Goal: Information Seeking & Learning: Learn about a topic

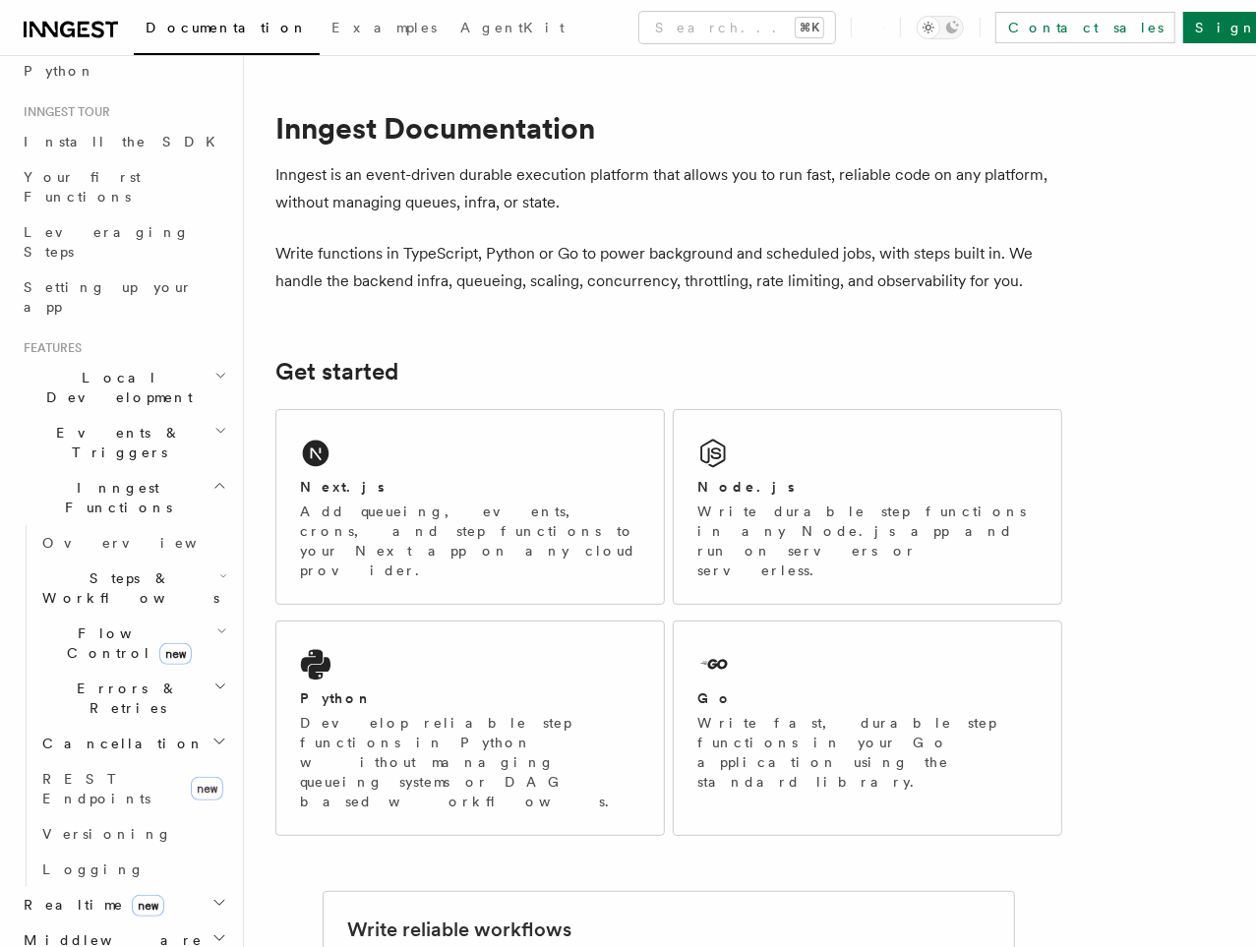
scroll to position [158, 0]
click at [100, 624] on span "Flow Control new" at bounding box center [125, 643] width 182 height 39
click at [94, 681] on span "Overview" at bounding box center [162, 689] width 203 height 16
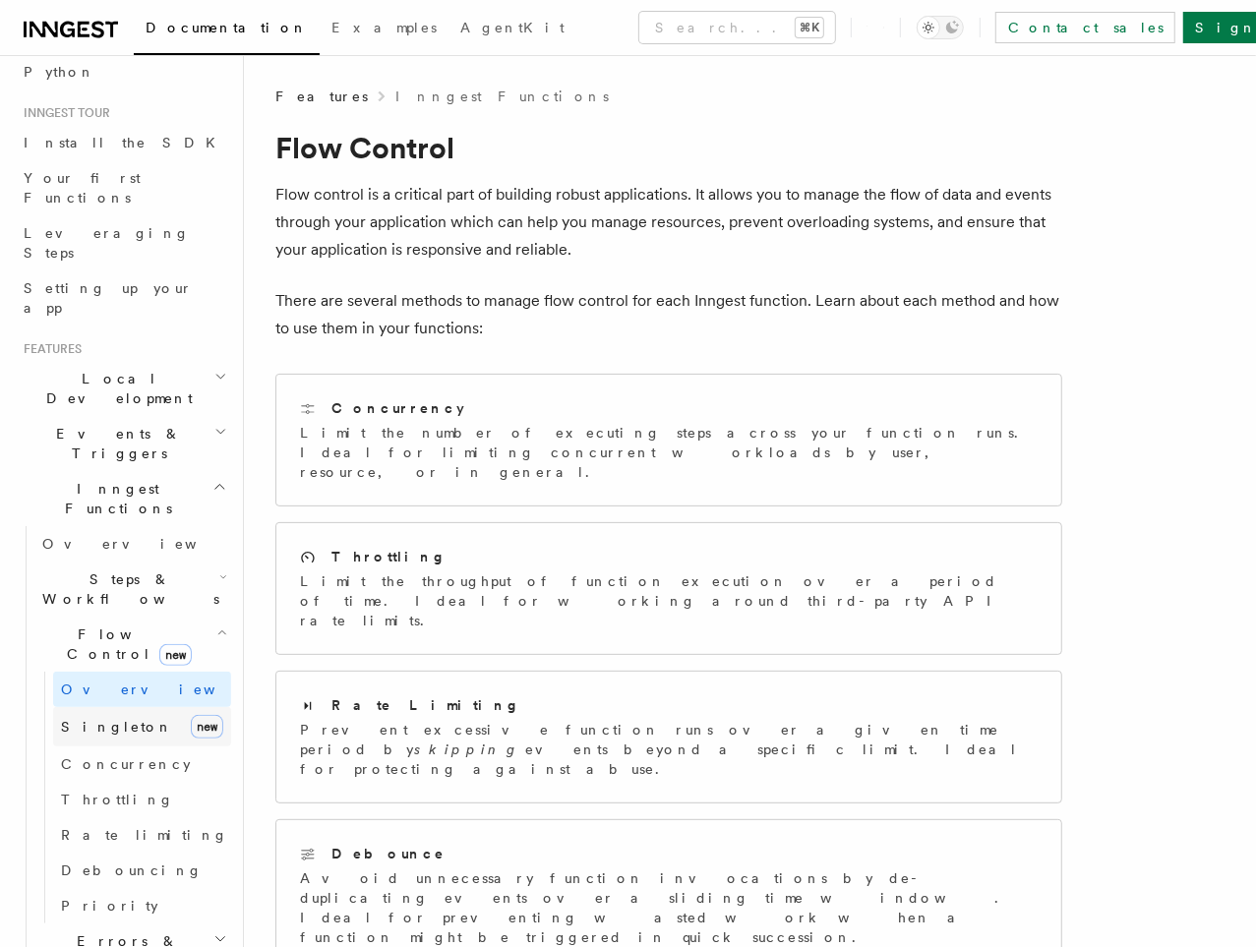
click at [124, 707] on link "Singleton new" at bounding box center [142, 726] width 178 height 39
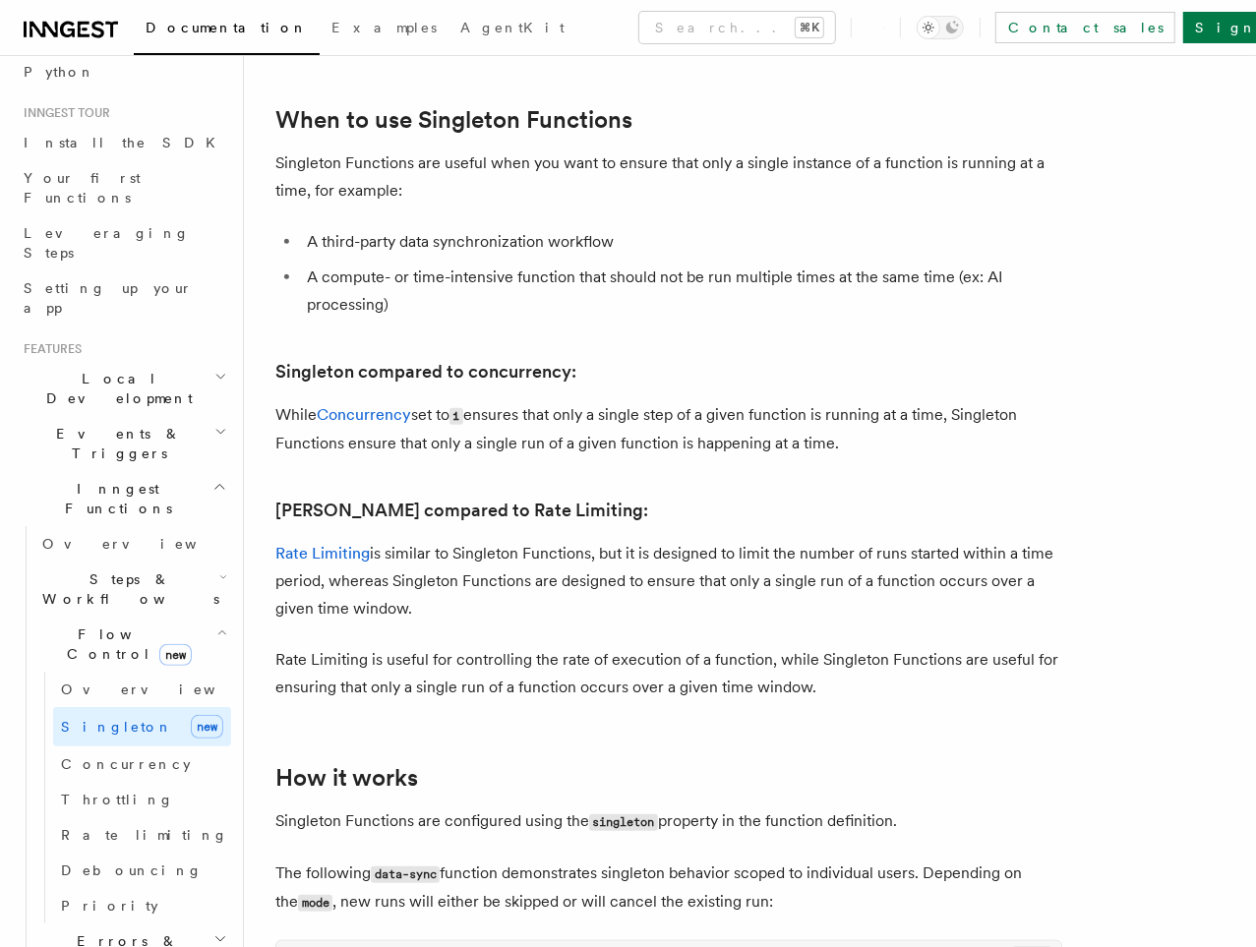
scroll to position [737, 0]
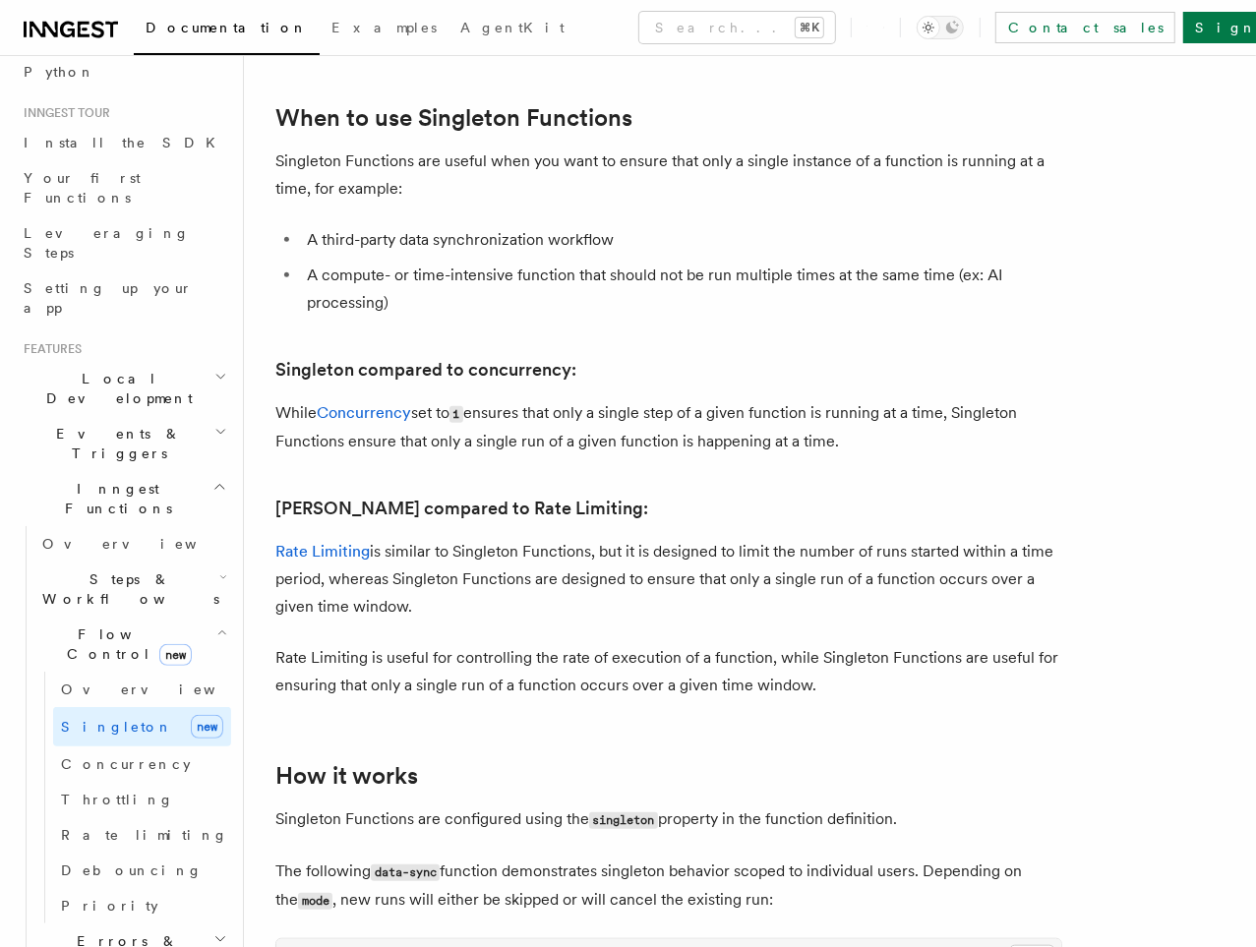
click at [627, 592] on p "Rate Limiting is similar to Singleton Functions, but it is designed to limit th…" at bounding box center [668, 579] width 787 height 83
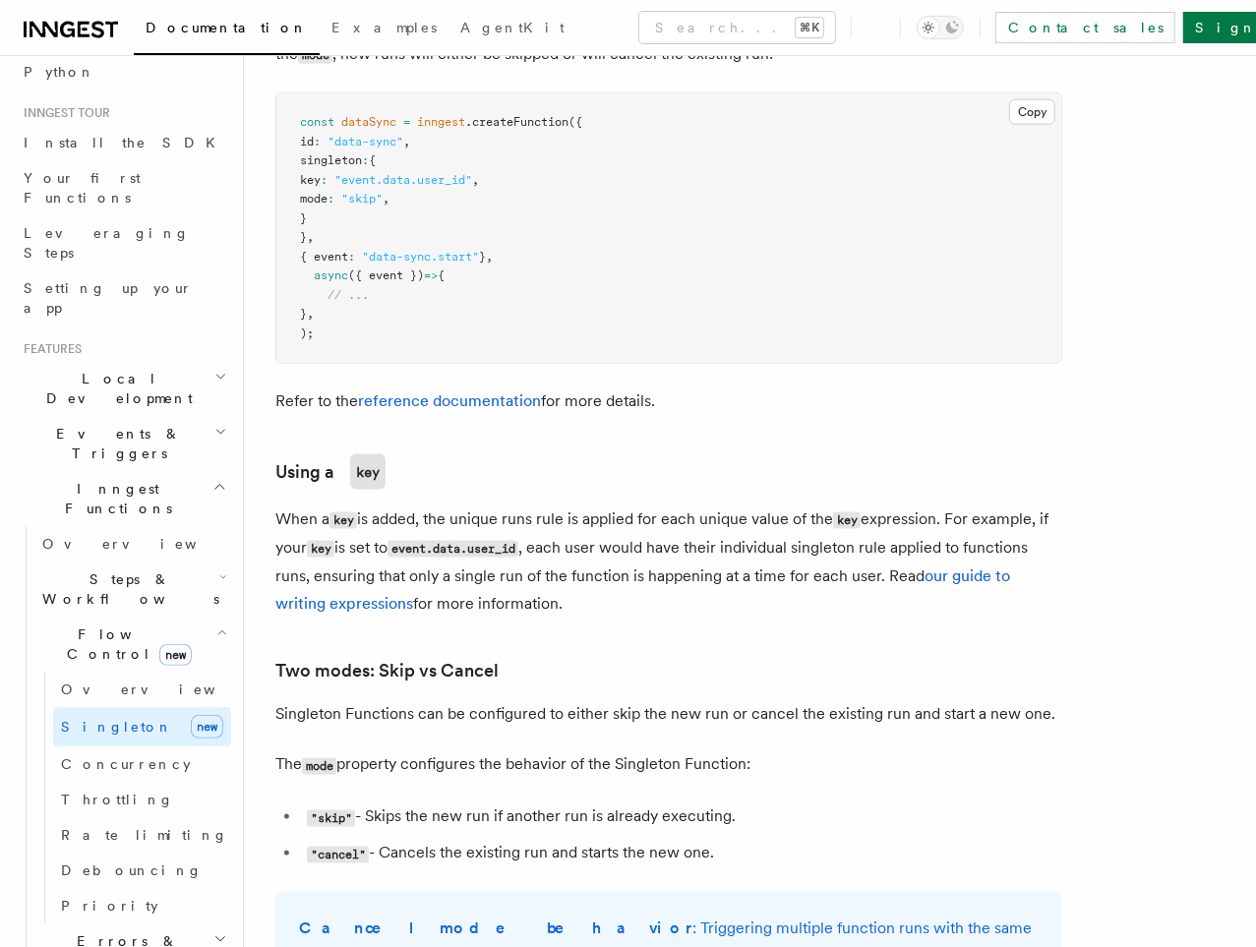
scroll to position [1572, 0]
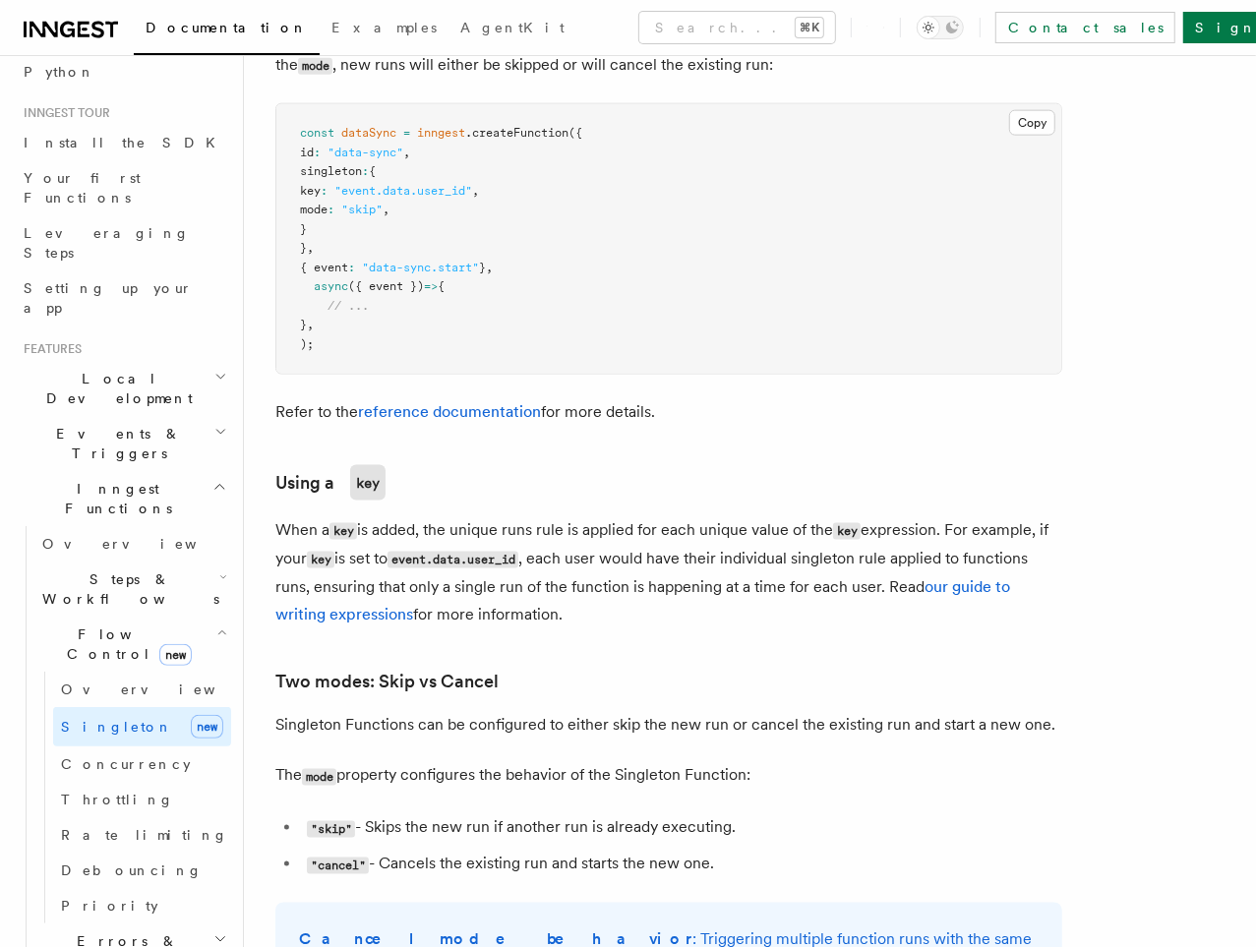
click at [187, 561] on h2 "Steps & Workflows" at bounding box center [132, 588] width 197 height 55
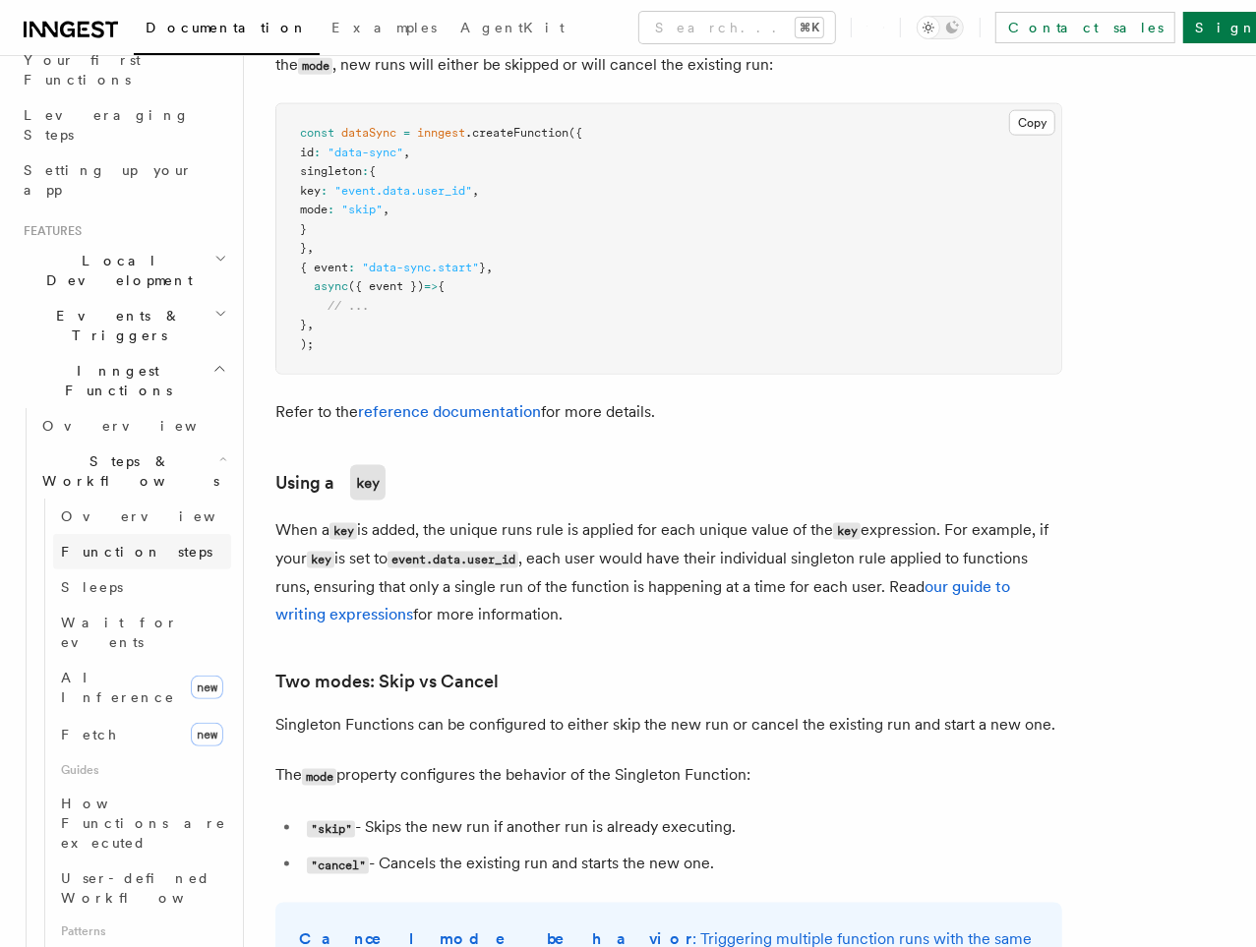
scroll to position [364, 0]
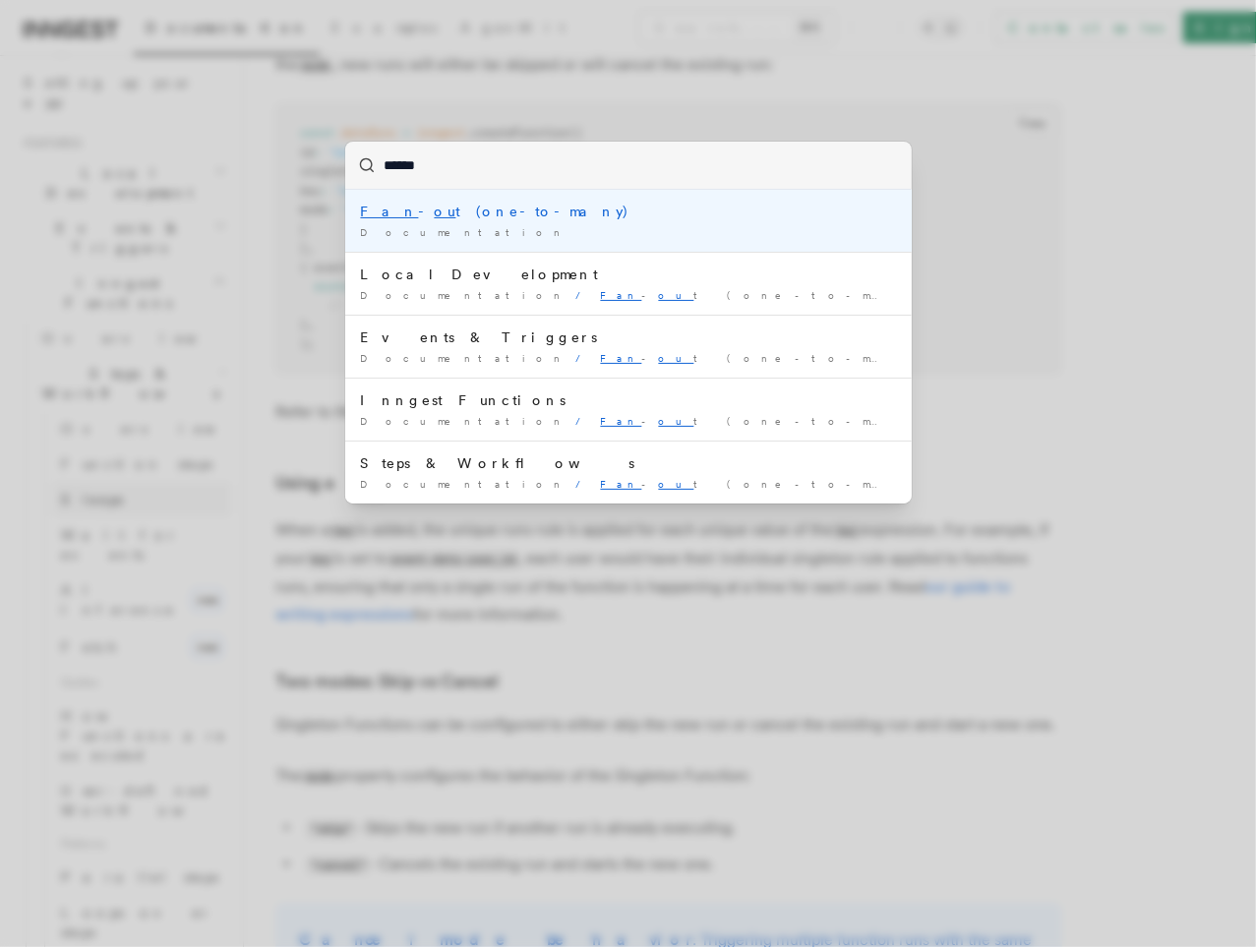
type input "*******"
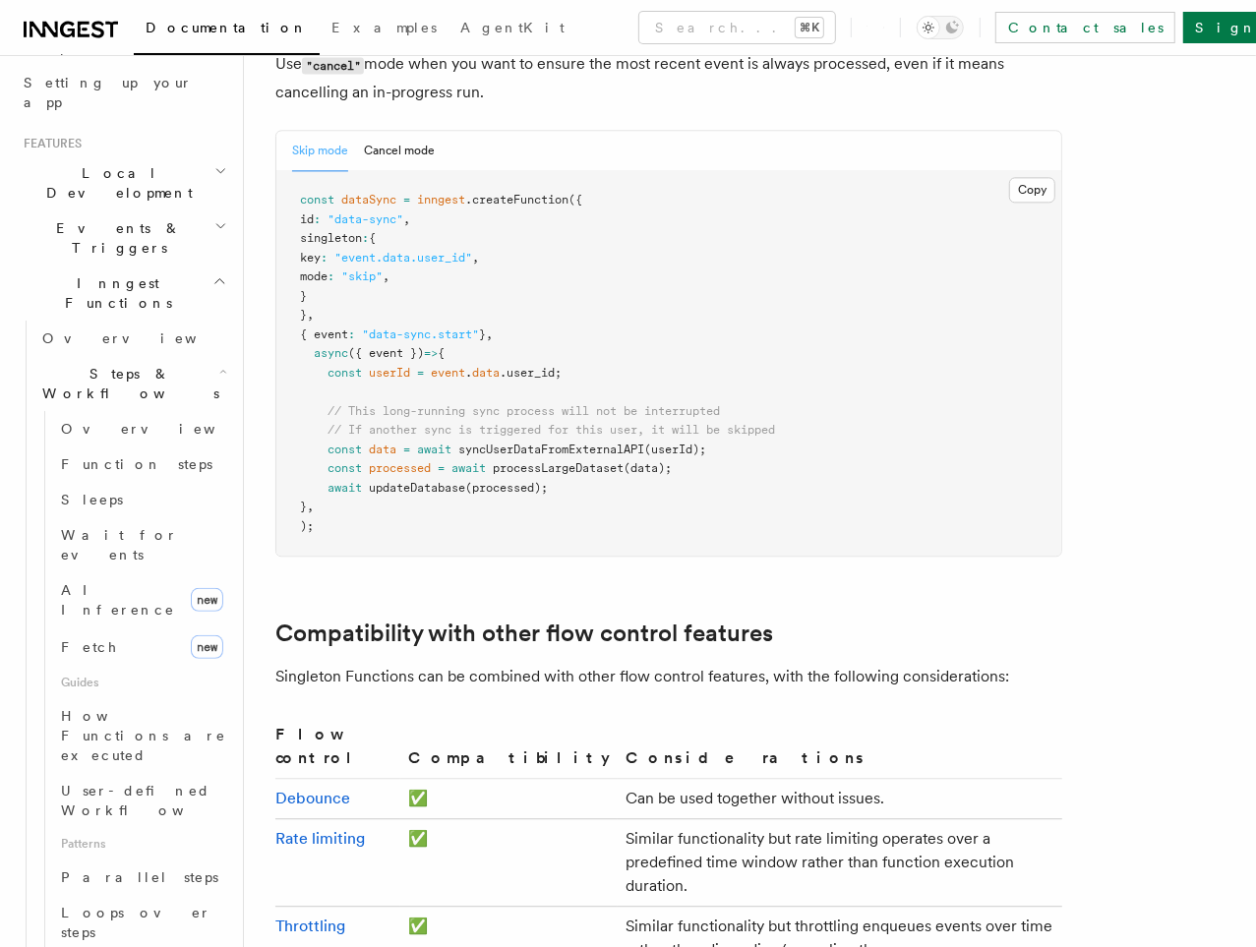
scroll to position [3310, 0]
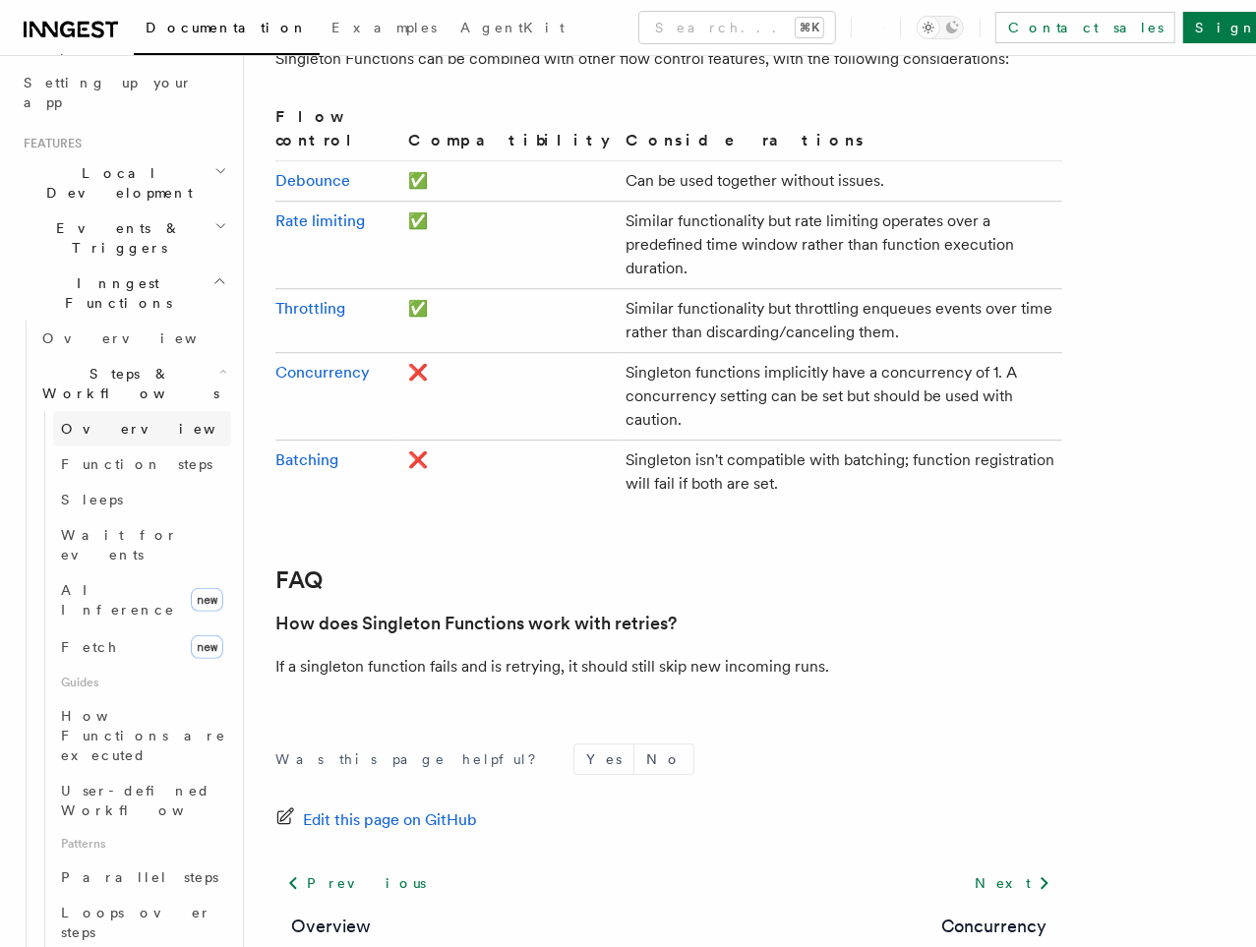
click at [115, 411] on link "Overview" at bounding box center [142, 428] width 178 height 35
click at [159, 446] on link "Function steps" at bounding box center [142, 463] width 178 height 35
click at [138, 482] on link "Sleeps" at bounding box center [142, 499] width 178 height 35
click at [135, 527] on span "Wait for events" at bounding box center [119, 544] width 117 height 35
click at [168, 706] on span "How Functions are executed" at bounding box center [146, 735] width 170 height 59
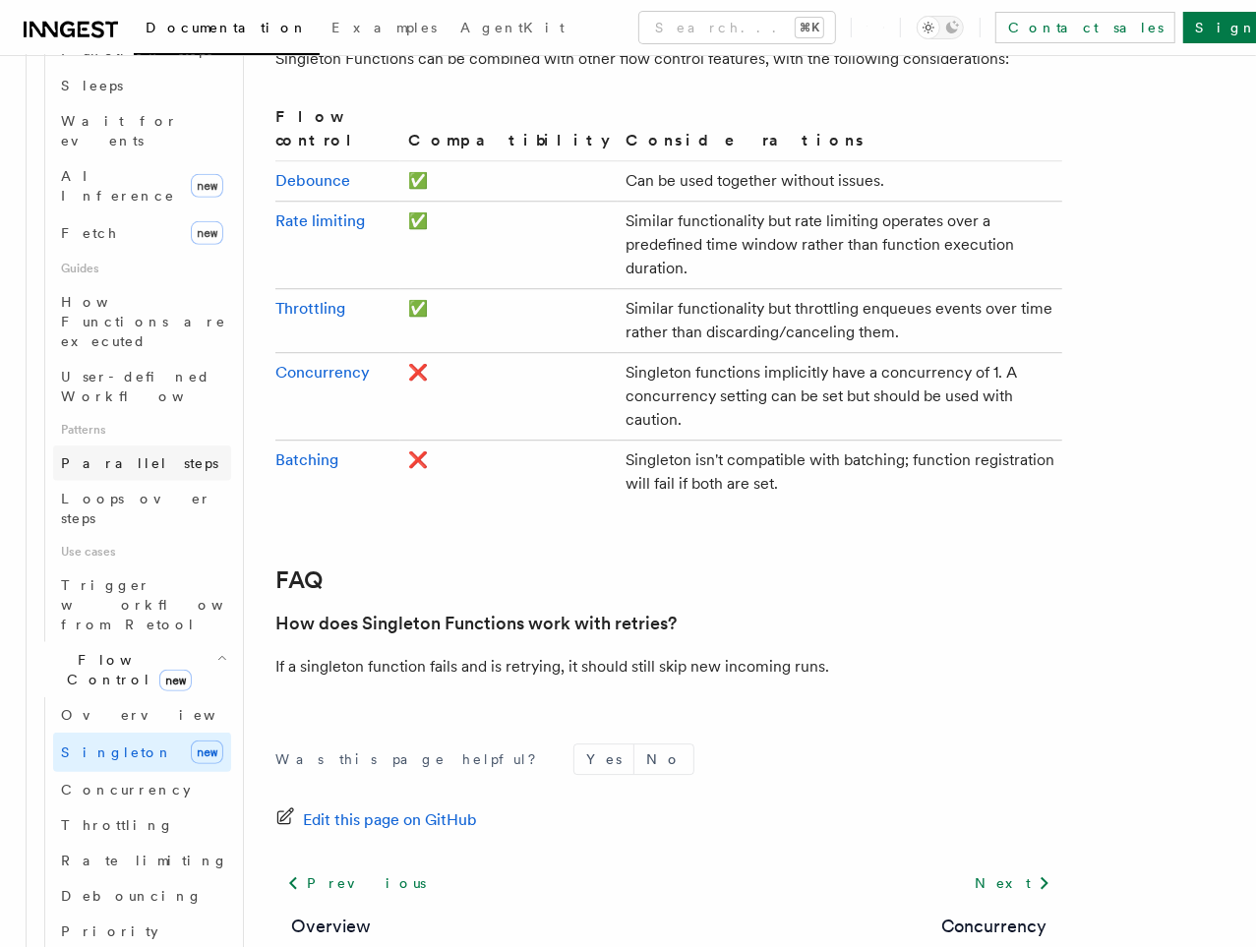
scroll to position [804, 0]
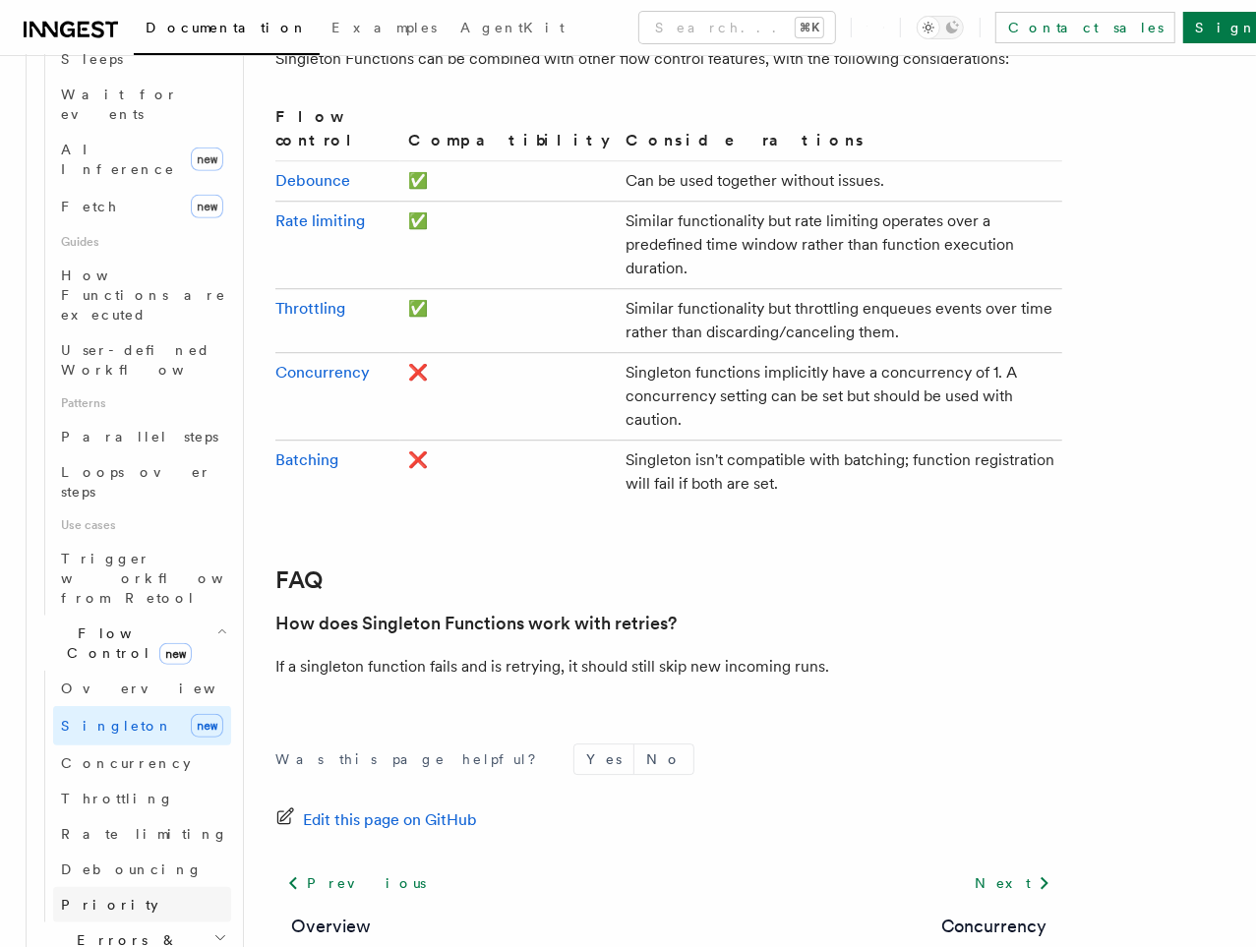
click at [158, 887] on link "Priority" at bounding box center [142, 904] width 178 height 35
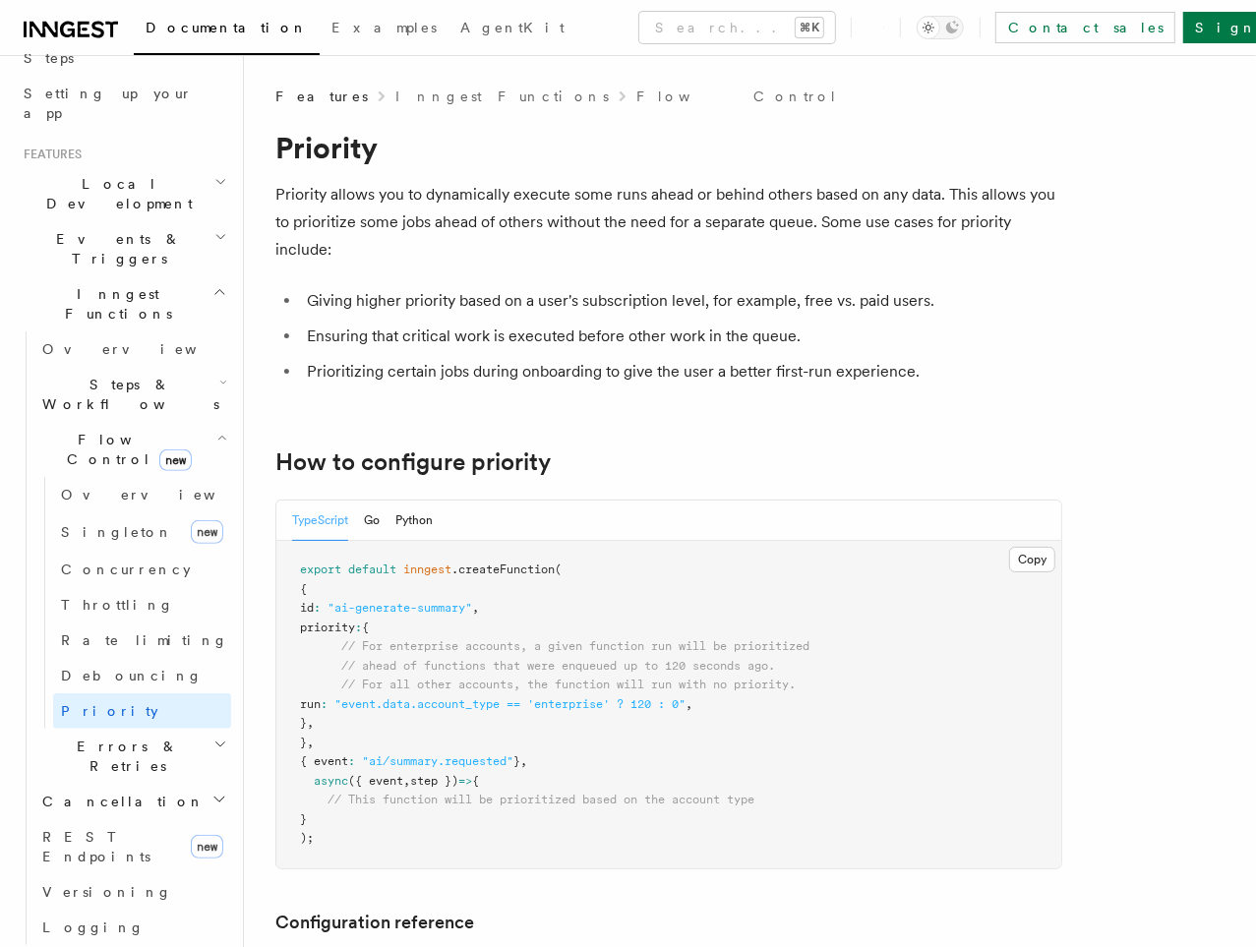
scroll to position [358, 0]
click at [174, 724] on h2 "Errors & Retries" at bounding box center [132, 751] width 197 height 55
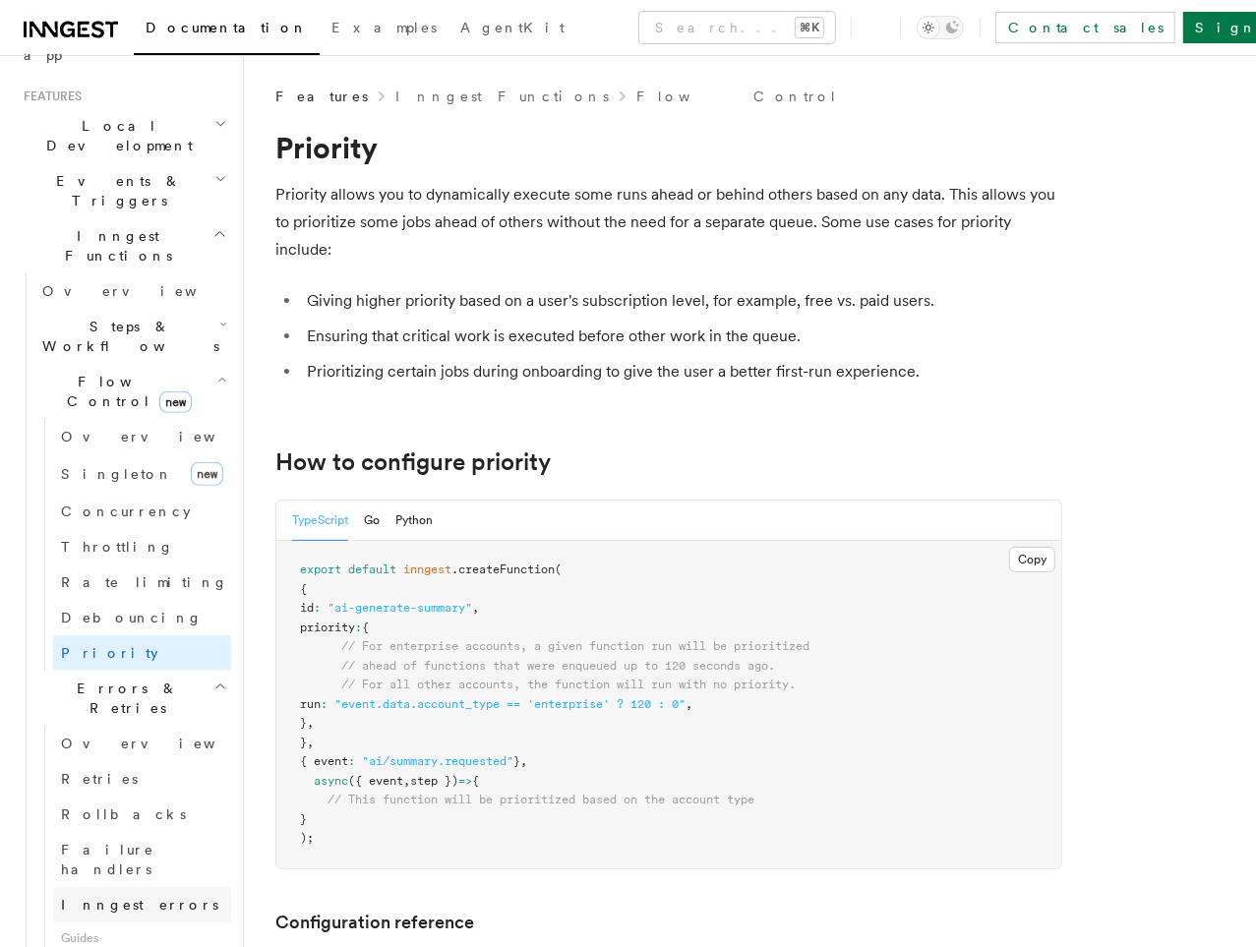
scroll to position [410, 0]
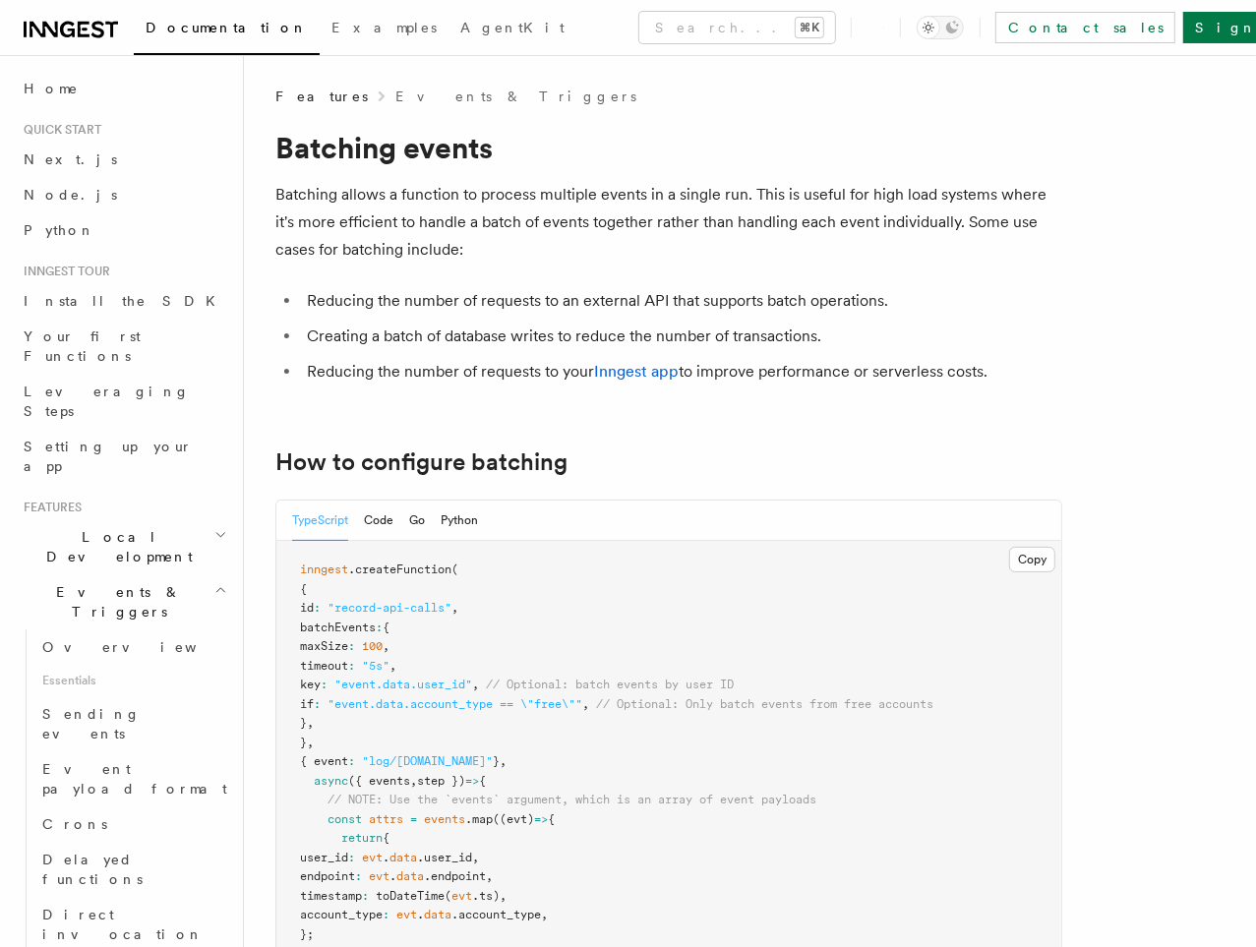
scroll to position [1134, 0]
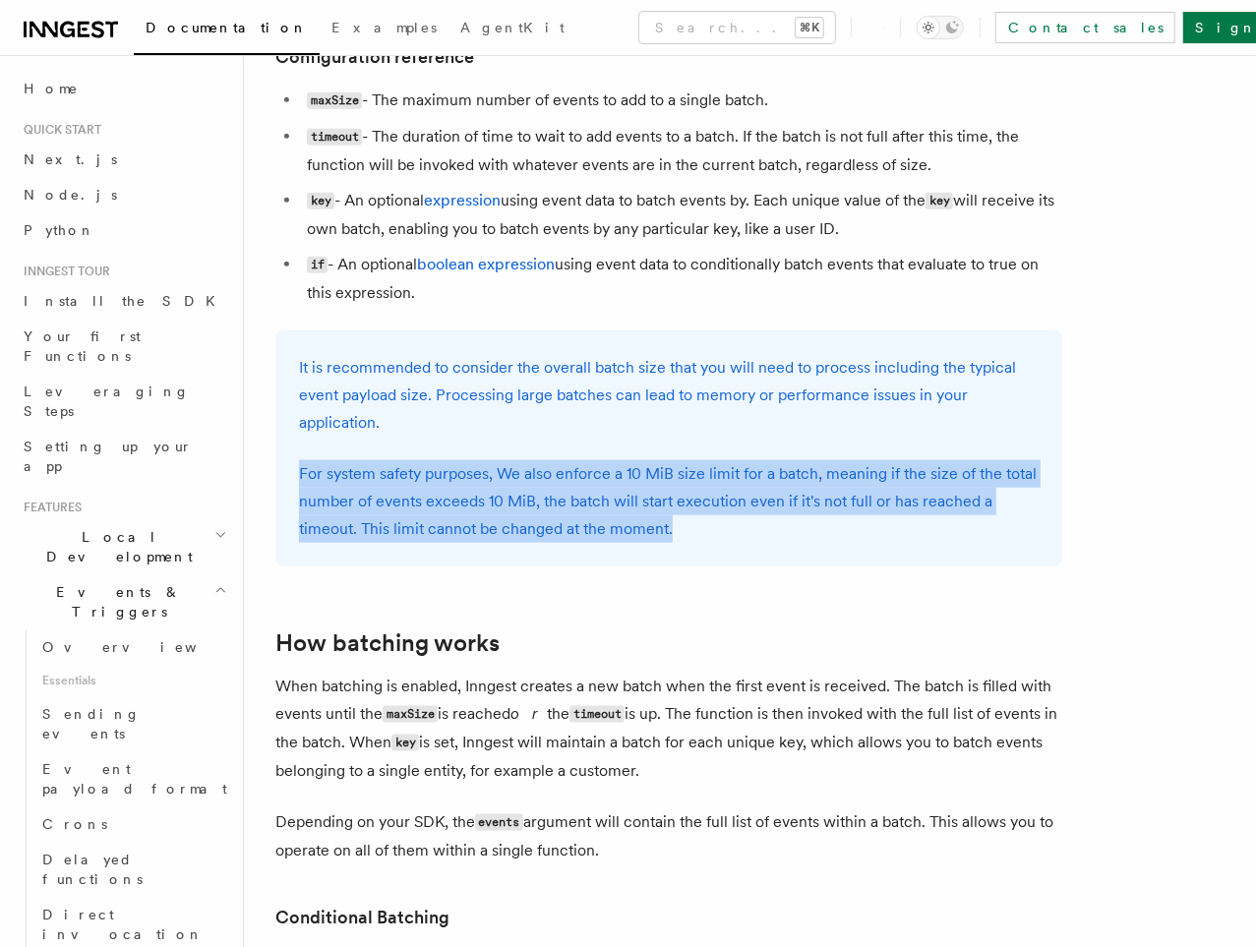
drag, startPoint x: 699, startPoint y: 539, endPoint x: 268, endPoint y: 463, distance: 437.2
click at [268, 463] on div "Features Events & Triggers Batching events Batching allows a function to proces…" at bounding box center [750, 425] width 1012 height 3119
copy p "For system safety purposes, We also enforce a 10 MiB size limit for a batch, me…"
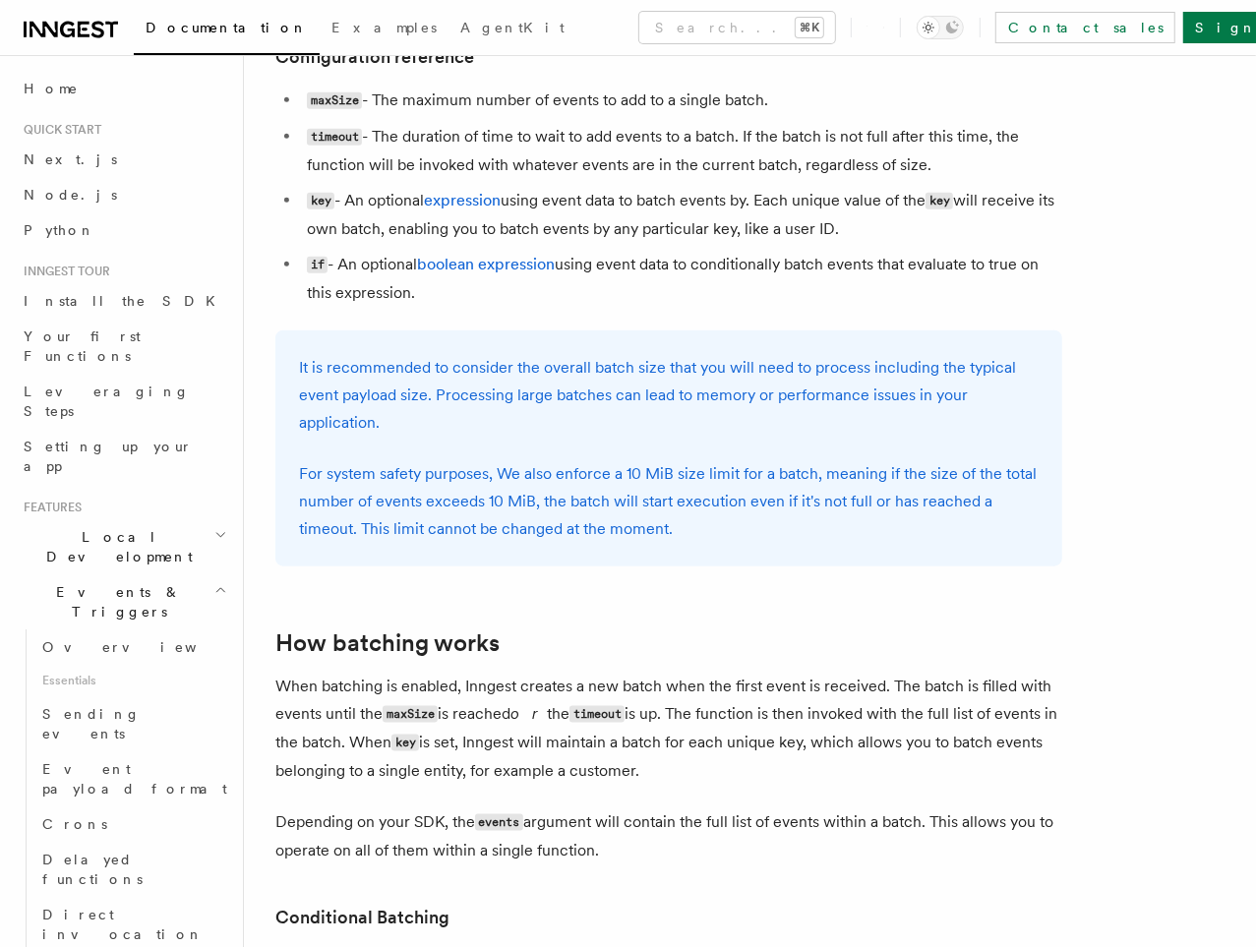
click at [559, 481] on p "For system safety purposes, We also enforce a 10 MiB size limit for a batch, me…" at bounding box center [668, 501] width 739 height 83
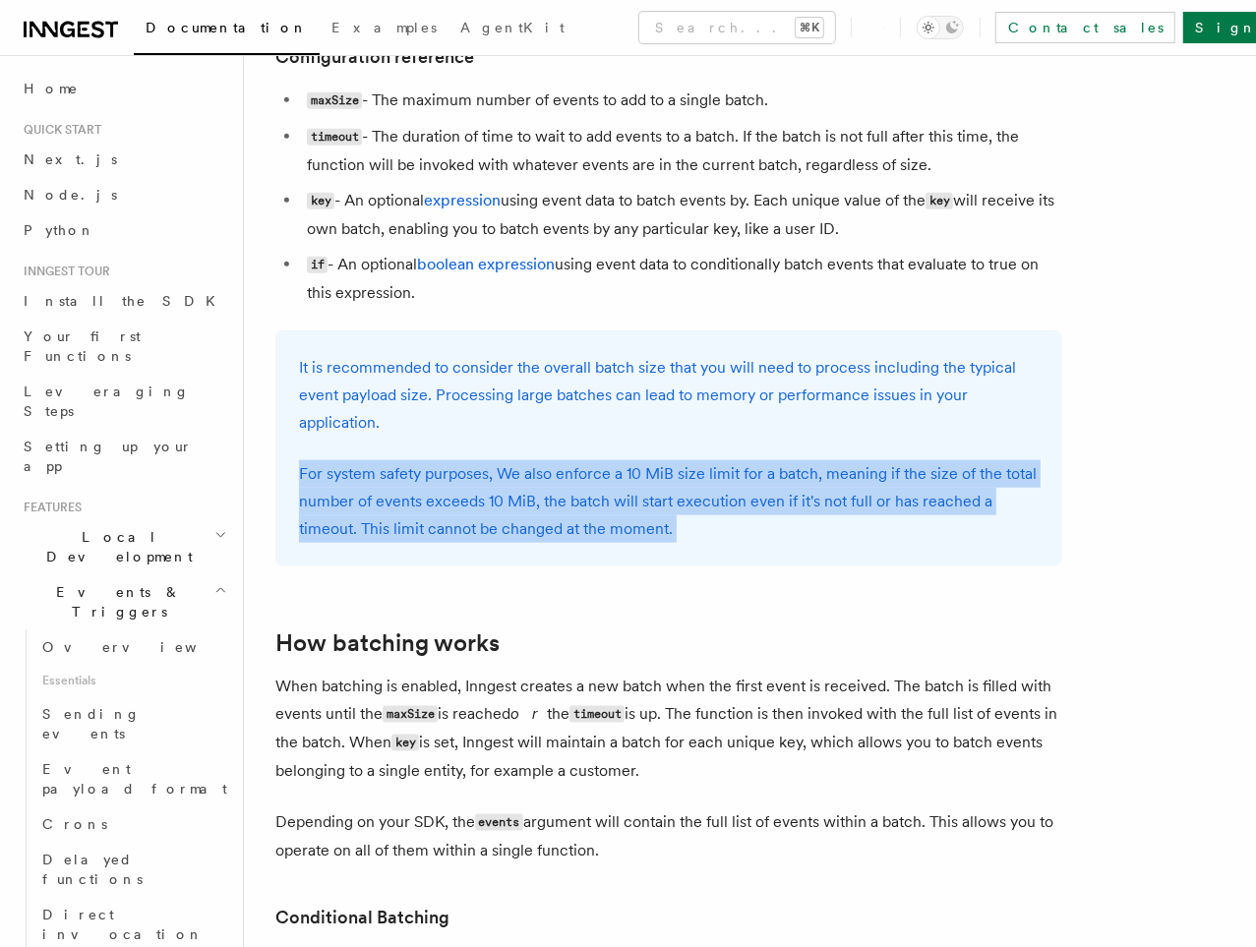
click at [559, 481] on p "For system safety purposes, We also enforce a 10 MiB size limit for a batch, me…" at bounding box center [668, 501] width 739 height 83
copy article "For system safety purposes, We also enforce a 10 MiB size limit for a batch, me…"
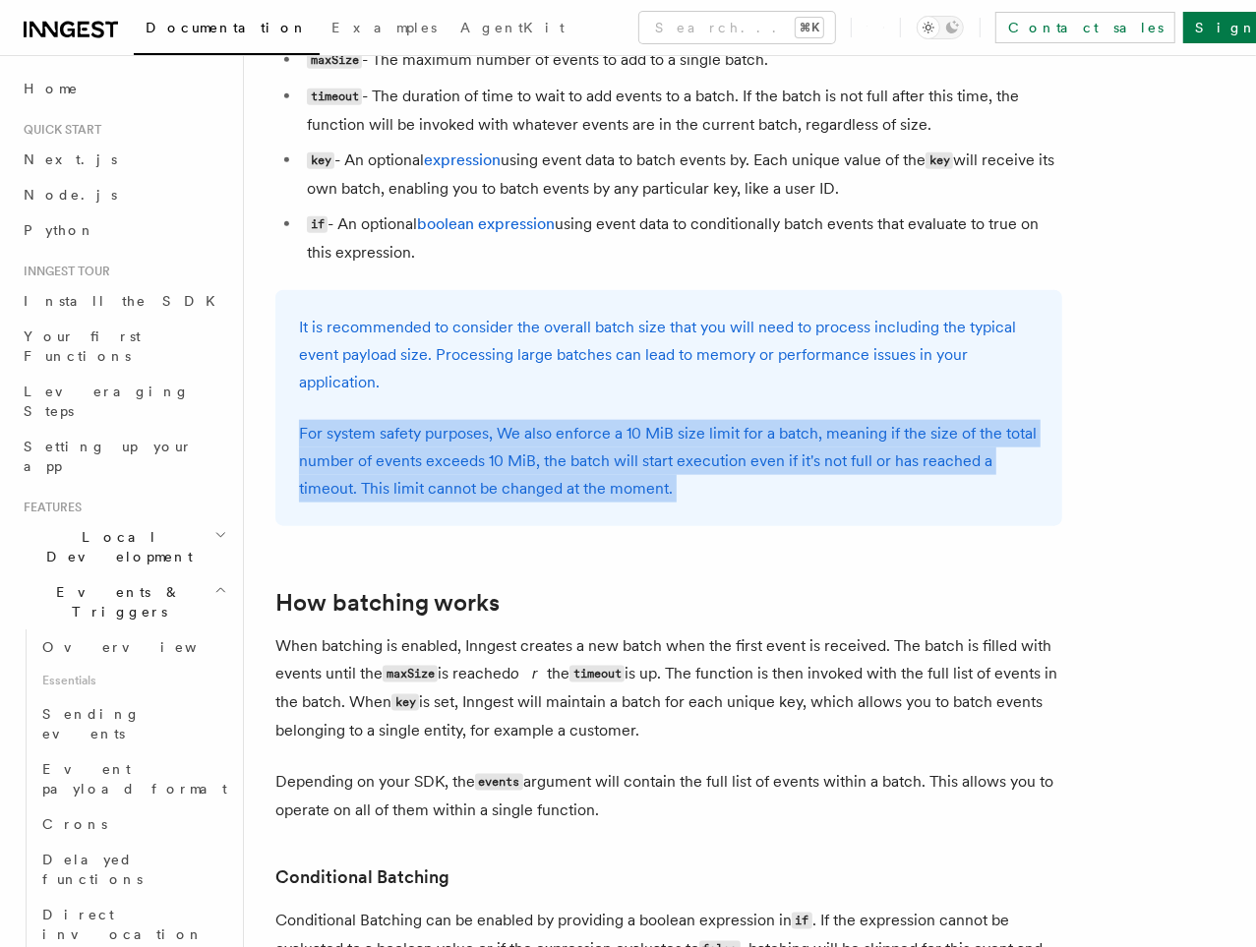
scroll to position [1178, 0]
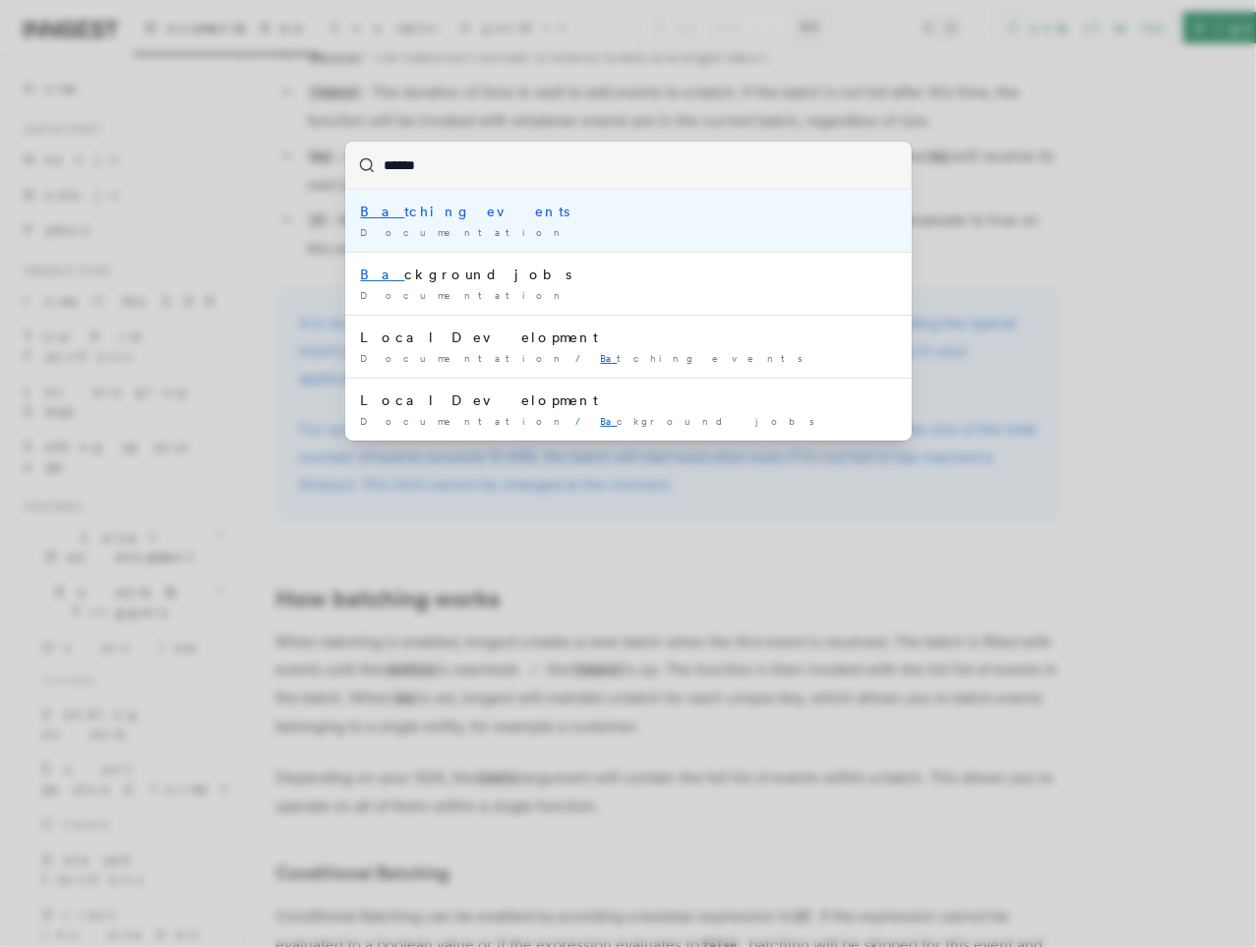
type input "*******"
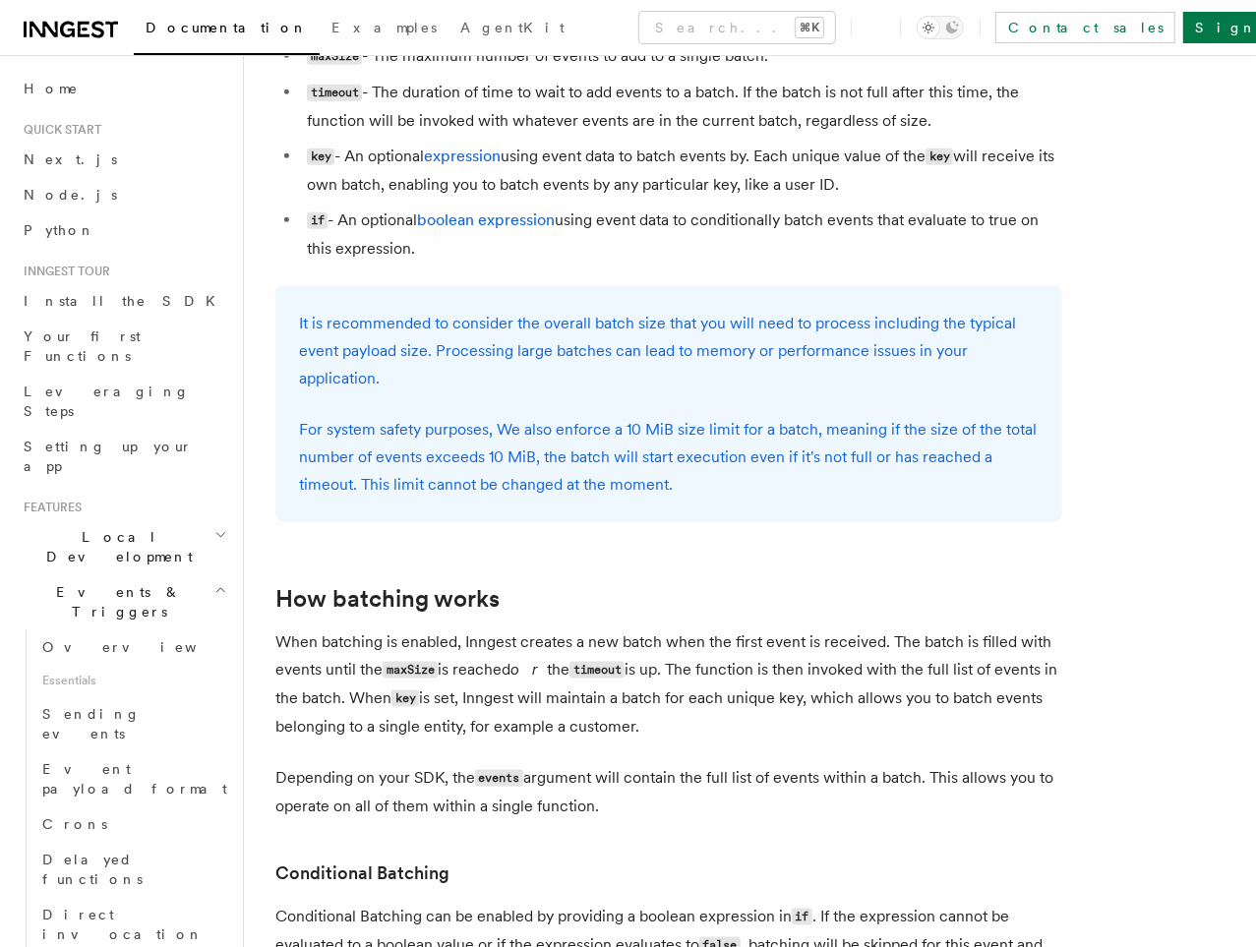
scroll to position [0, 0]
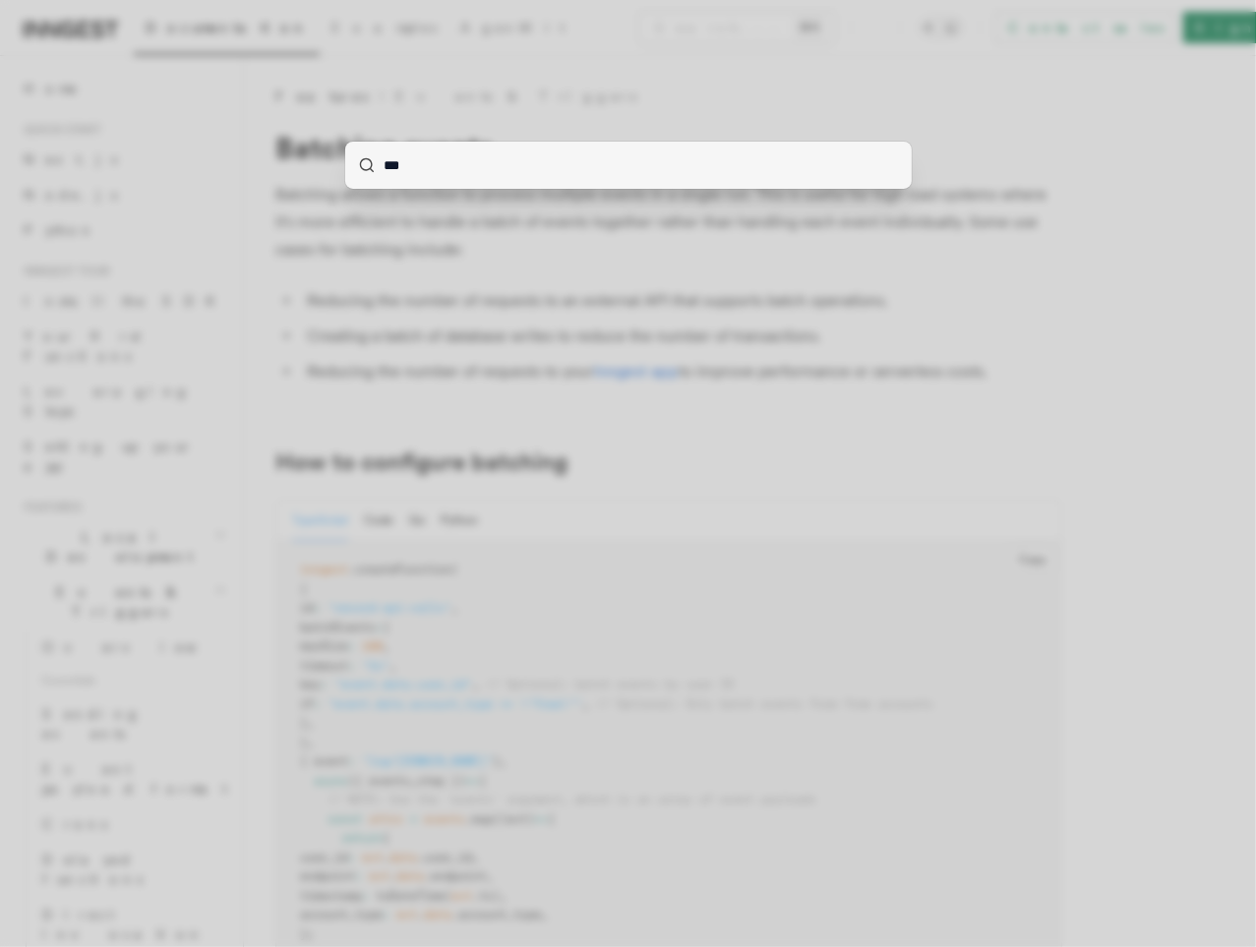
type input "****"
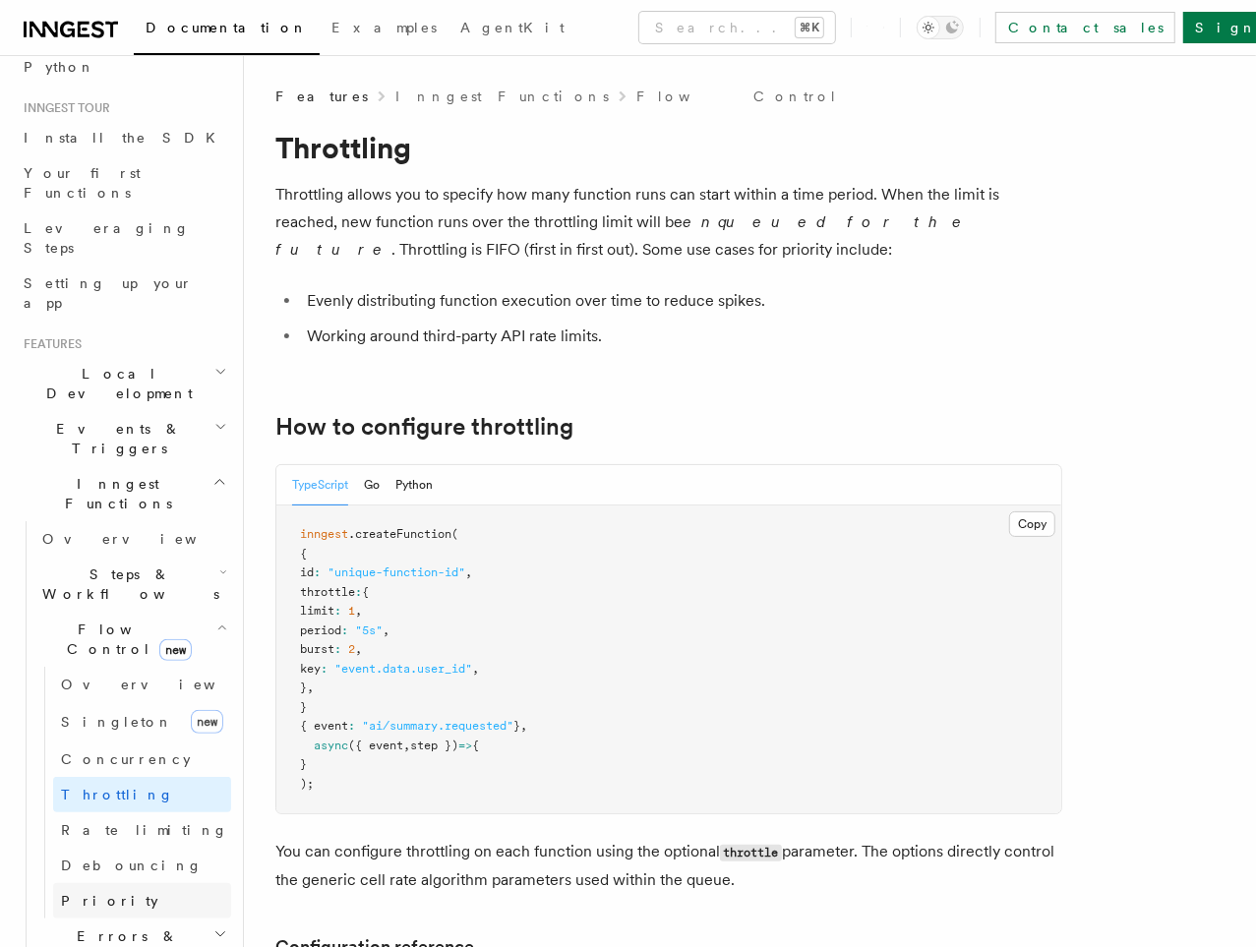
scroll to position [173, 0]
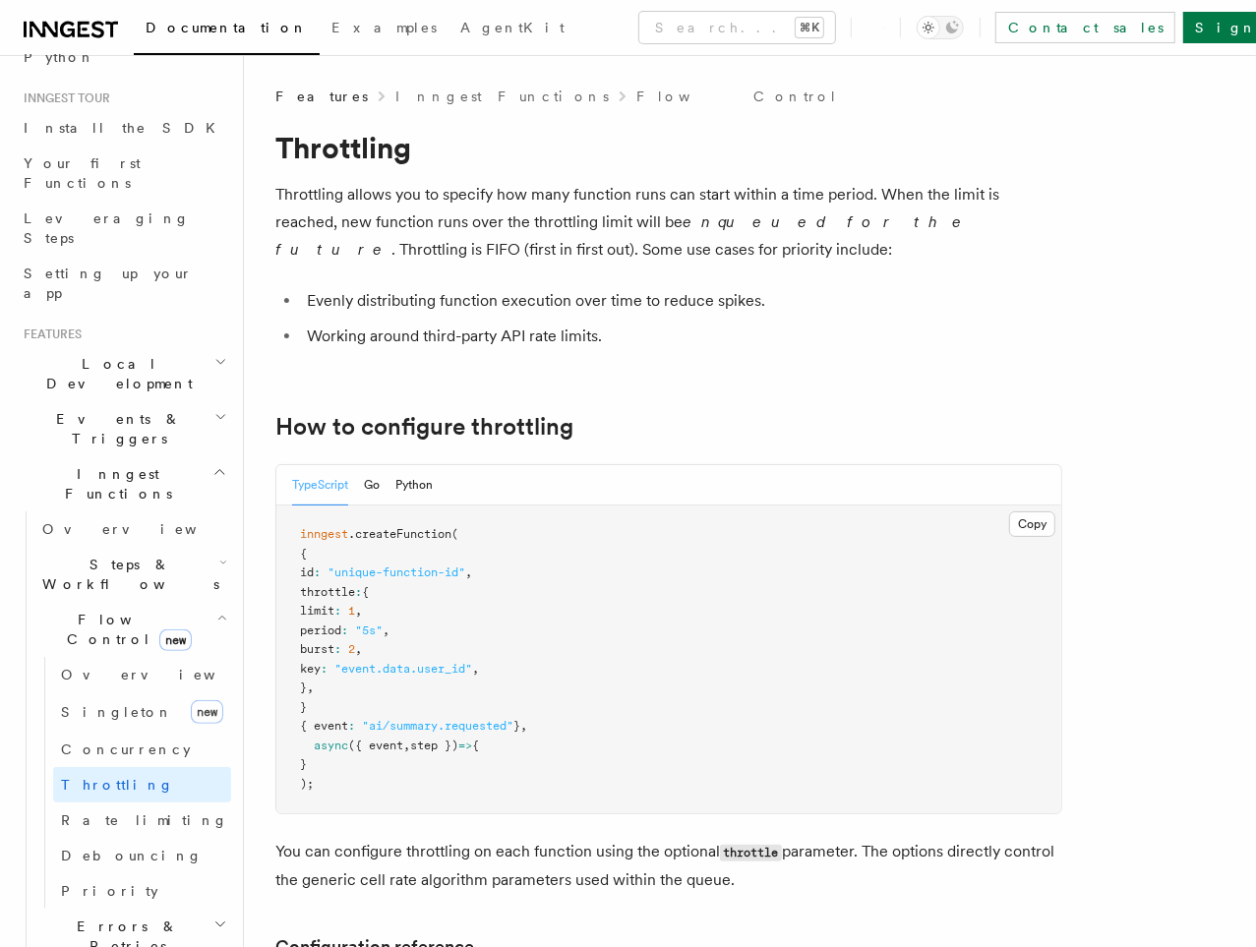
click at [219, 555] on icon "button" at bounding box center [223, 563] width 8 height 16
